Goal: Book appointment/travel/reservation

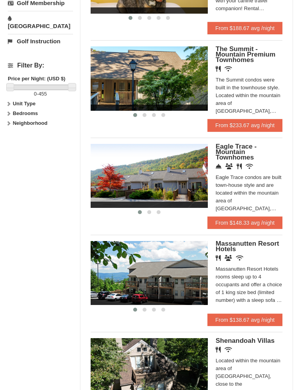
scroll to position [341, 0]
click at [229, 220] on link "From $148.33 avg /night" at bounding box center [244, 223] width 75 height 12
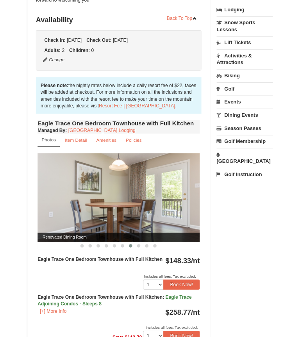
scroll to position [195, 0]
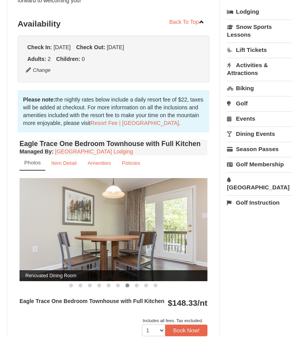
click at [103, 161] on small "Amenities" at bounding box center [98, 163] width 23 height 6
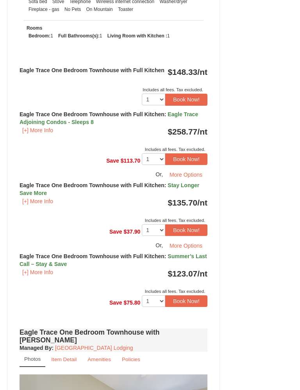
scroll to position [406, 0]
click at [44, 201] on button "[+] More Info" at bounding box center [38, 201] width 36 height 9
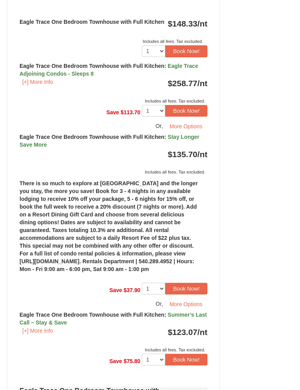
scroll to position [455, 0]
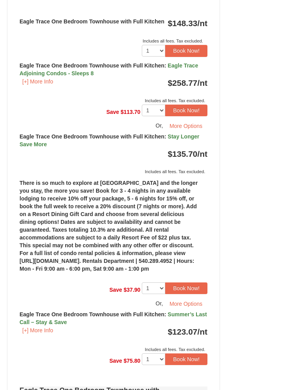
click at [191, 310] on button "More Options" at bounding box center [185, 304] width 43 height 12
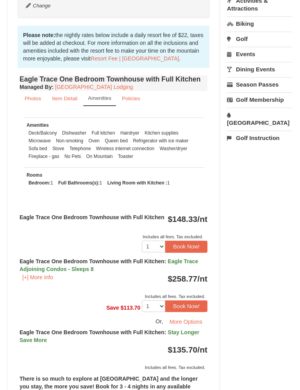
scroll to position [259, 0]
click at [184, 246] on button "Book Now!" at bounding box center [186, 247] width 42 height 12
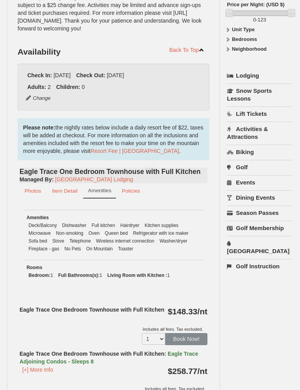
scroll to position [82, 0]
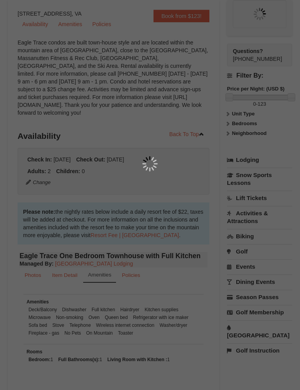
type input "09/05/2025"
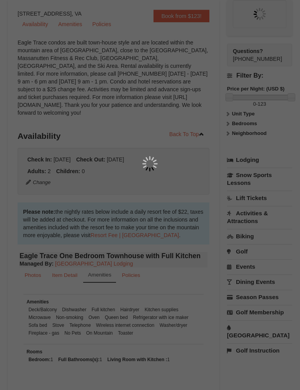
type input "09/05/2025"
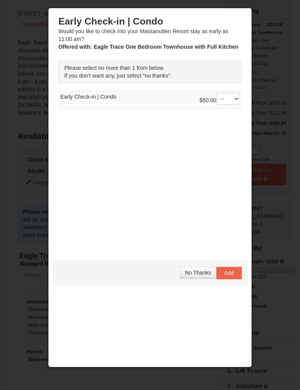
click at [273, 12] on div at bounding box center [150, 195] width 300 height 390
click at [200, 273] on span "No Thanks" at bounding box center [198, 273] width 26 height 6
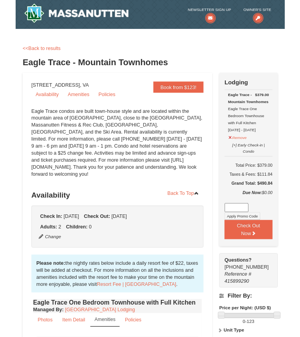
scroll to position [0, 0]
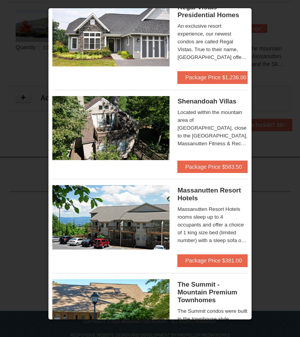
scroll to position [127, 0]
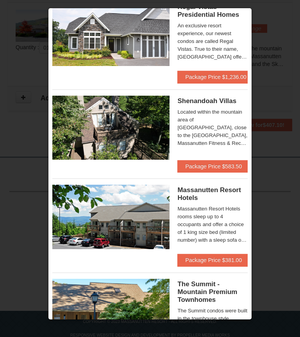
click at [159, 223] on img at bounding box center [110, 217] width 117 height 64
click at [211, 260] on button "Package Price $381.00" at bounding box center [213, 260] width 72 height 12
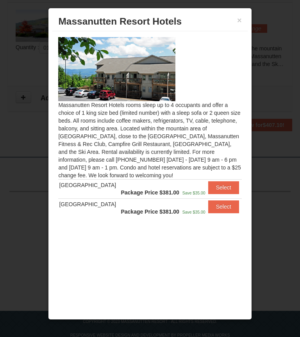
click at [242, 14] on div "× Massanutten Resort Hotels" at bounding box center [149, 21] width 195 height 19
click at [238, 20] on button "×" at bounding box center [239, 20] width 5 height 8
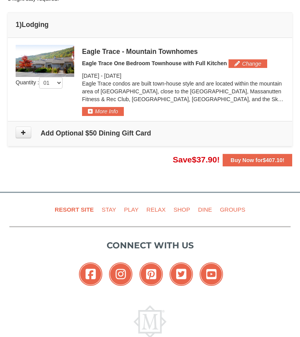
scroll to position [233, 0]
click at [96, 107] on button "More Info" at bounding box center [103, 111] width 42 height 9
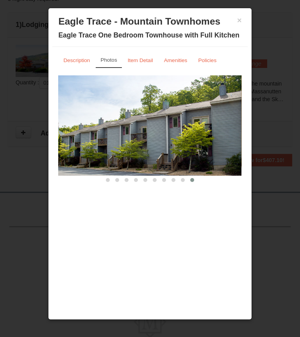
click at [177, 58] on small "Amenities" at bounding box center [175, 60] width 23 height 6
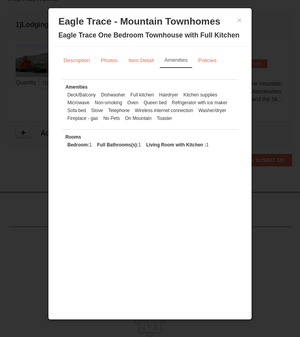
click at [144, 60] on small "Item Detail" at bounding box center [140, 60] width 25 height 6
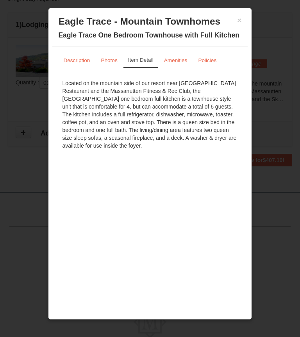
click at [79, 56] on link "Description" at bounding box center [76, 60] width 37 height 15
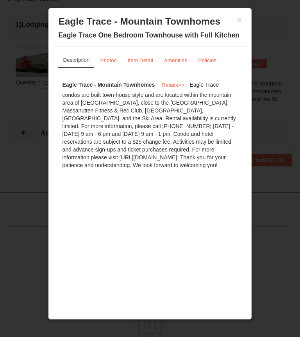
click at [214, 57] on small "Policies" at bounding box center [207, 60] width 18 height 6
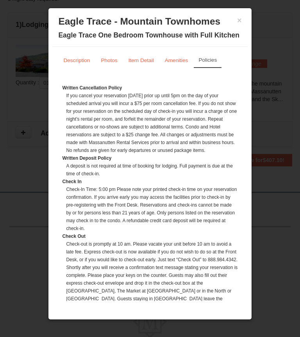
click at [241, 17] on button "×" at bounding box center [239, 20] width 5 height 8
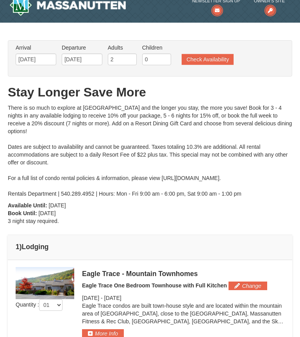
scroll to position [0, 0]
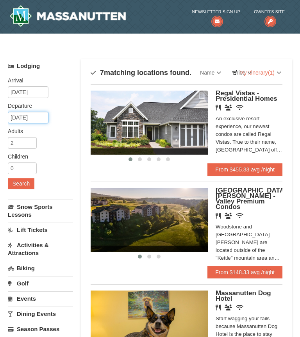
click at [37, 115] on input "[DATE]" at bounding box center [28, 118] width 41 height 12
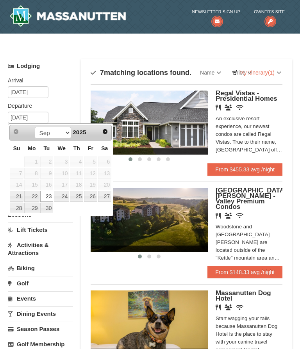
click at [36, 194] on link "22" at bounding box center [31, 196] width 15 height 11
type input "09/22/2025"
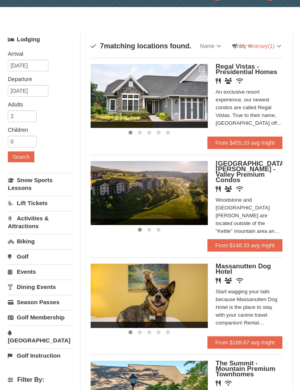
scroll to position [22, 0]
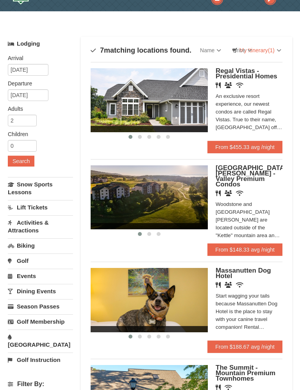
click at [20, 164] on button "Search" at bounding box center [21, 161] width 27 height 11
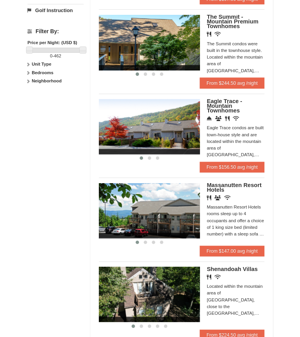
scroll to position [370, 0]
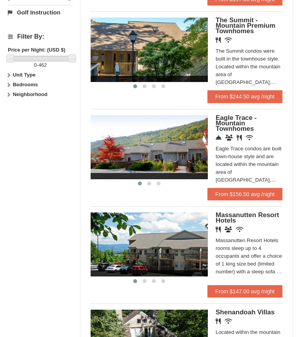
click at [251, 190] on link "From $156.50 avg /night" at bounding box center [244, 194] width 75 height 12
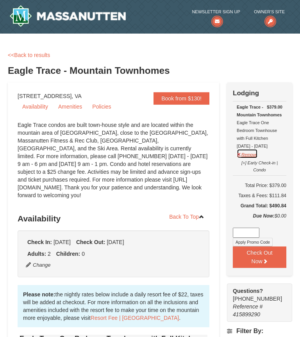
click at [253, 151] on button "Remove" at bounding box center [247, 154] width 21 height 10
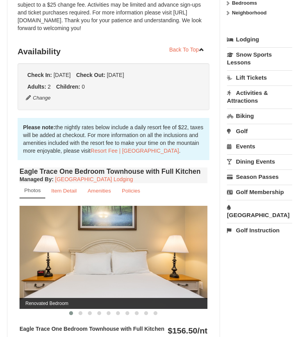
scroll to position [167, 0]
